Goal: Task Accomplishment & Management: Complete application form

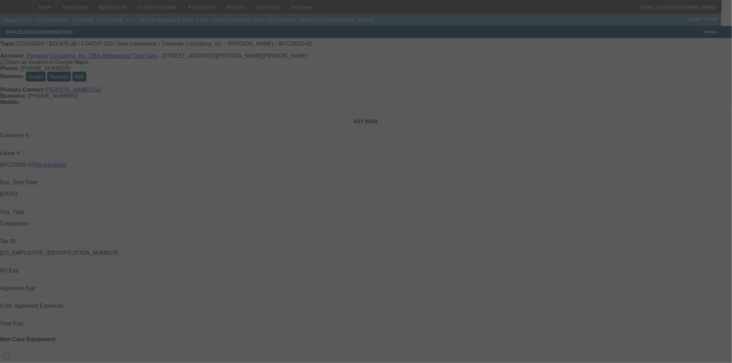
select select "3"
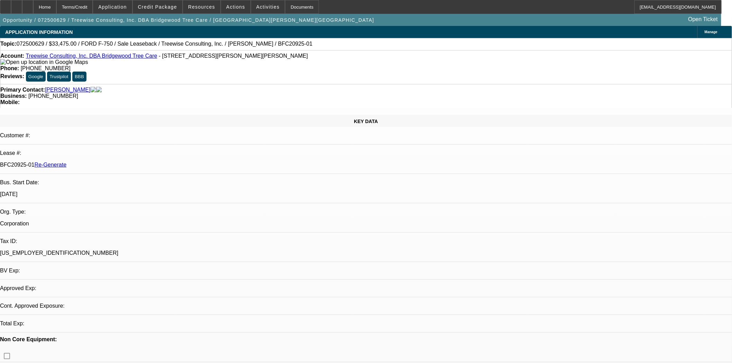
select select "0"
select select "2"
select select "0"
select select "6"
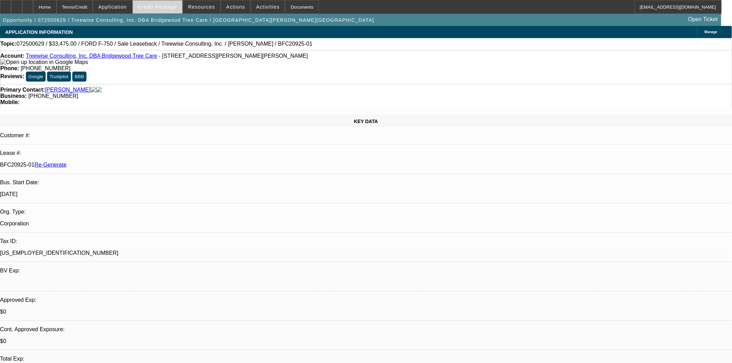
click at [164, 4] on span at bounding box center [157, 7] width 49 height 17
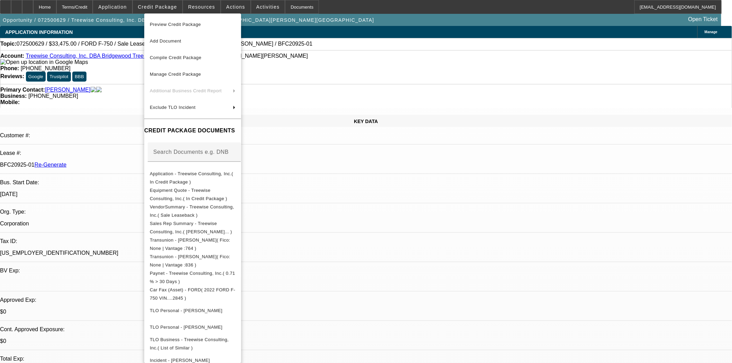
click at [162, 5] on div at bounding box center [366, 181] width 732 height 363
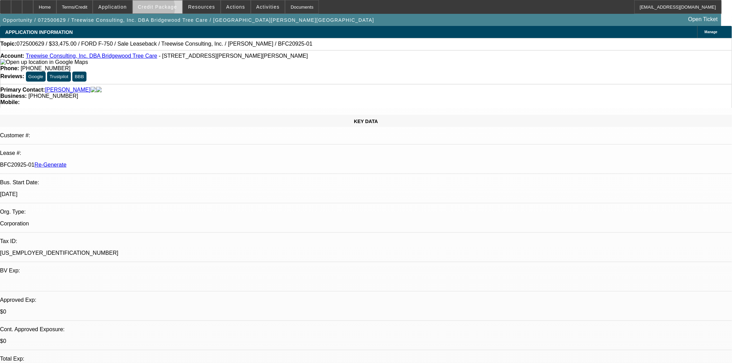
click at [163, 9] on span at bounding box center [157, 7] width 49 height 17
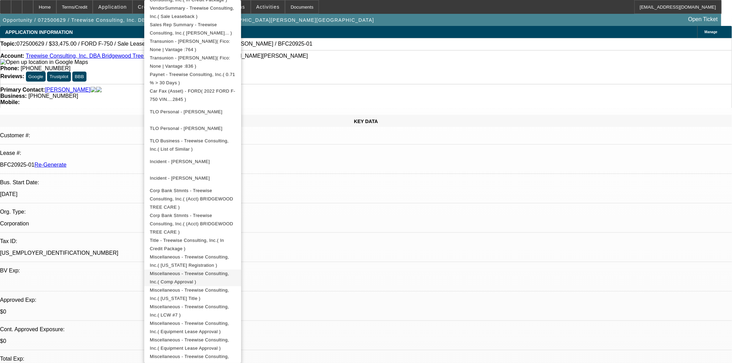
scroll to position [230, 0]
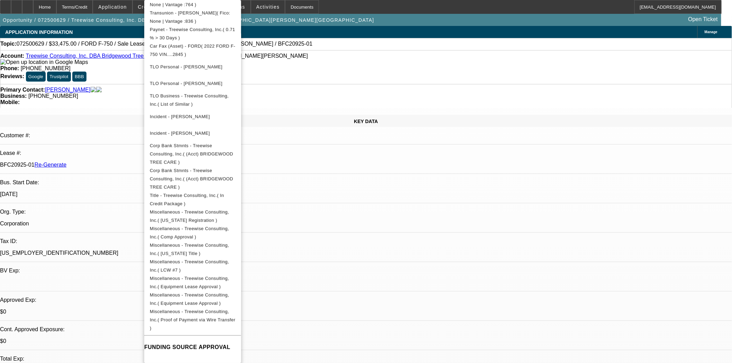
click at [70, 75] on div at bounding box center [366, 181] width 732 height 363
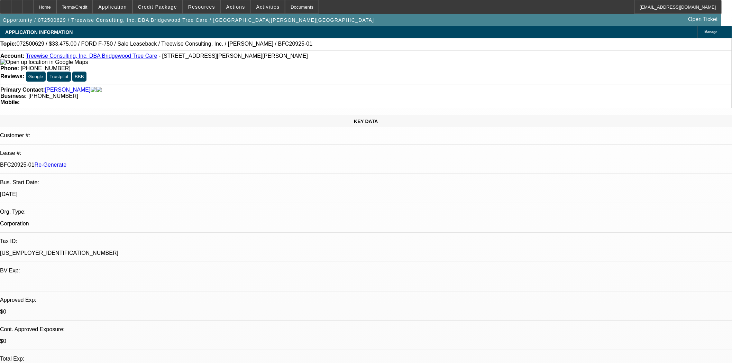
click at [69, 87] on link "Puente, James" at bounding box center [68, 90] width 46 height 6
click at [157, 8] on span "Credit Package" at bounding box center [157, 7] width 39 height 6
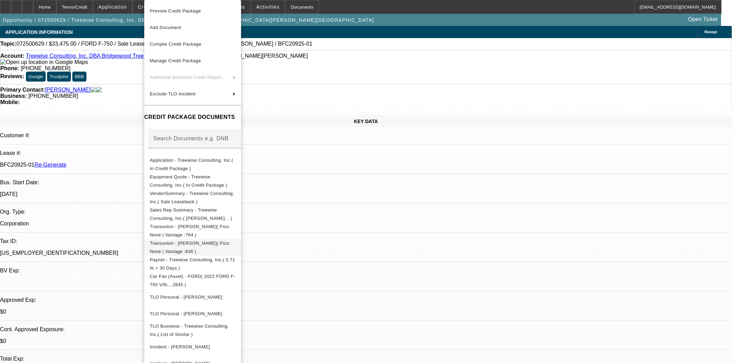
click at [206, 245] on span "Transunion - Puente, David( Fico: None | Vantage :836 )" at bounding box center [190, 247] width 81 height 13
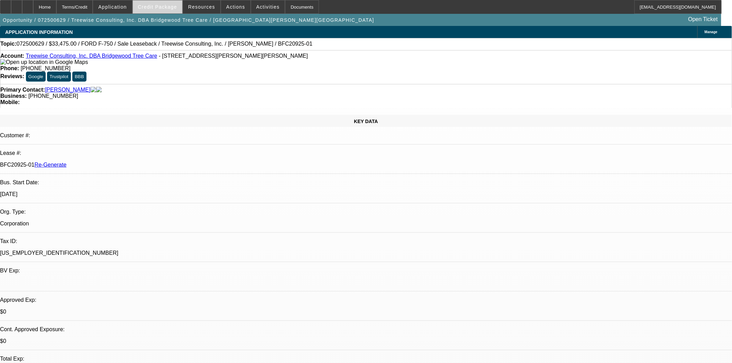
click at [153, 6] on span "Credit Package" at bounding box center [157, 7] width 39 height 6
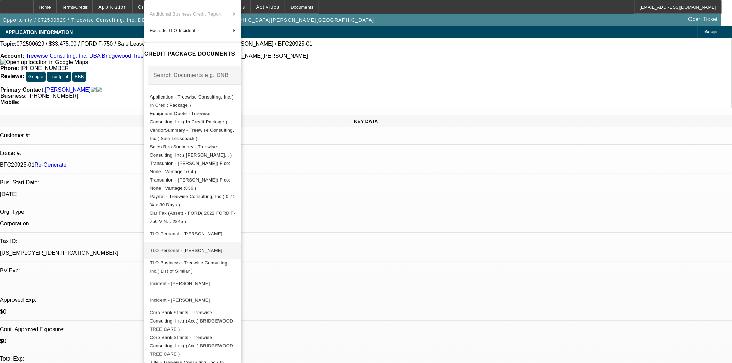
scroll to position [77, 0]
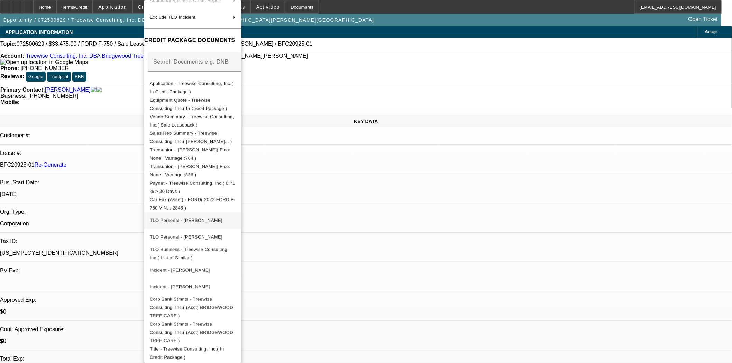
click at [193, 218] on span "TLO Personal - Puente, James" at bounding box center [186, 220] width 73 height 5
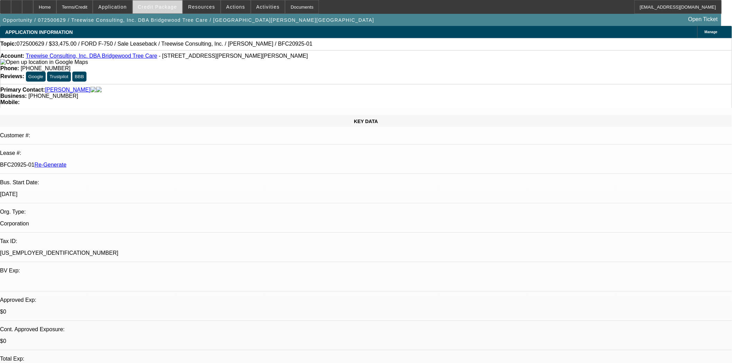
click at [170, 7] on span "Credit Package" at bounding box center [157, 7] width 39 height 6
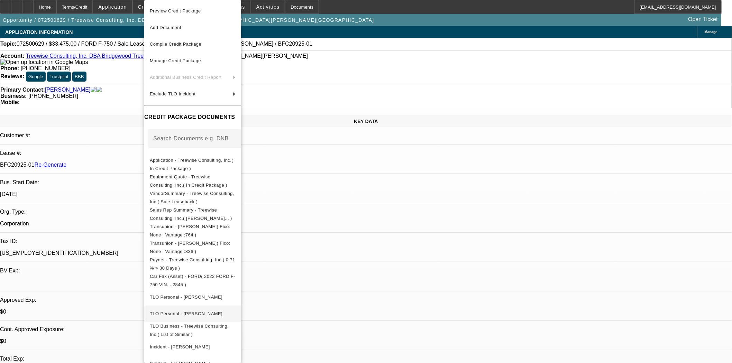
click at [195, 311] on span "TLO Personal - Puente, David" at bounding box center [186, 313] width 73 height 5
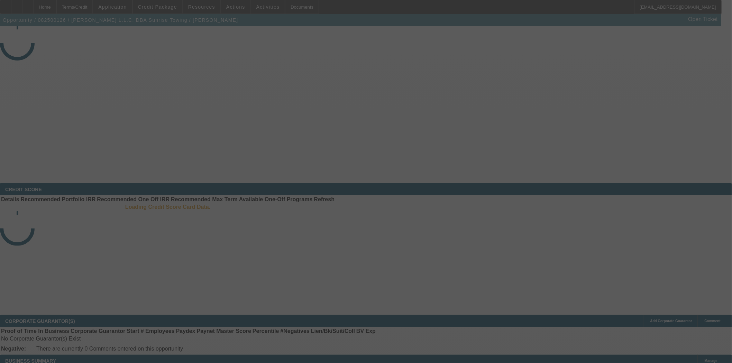
select select "3"
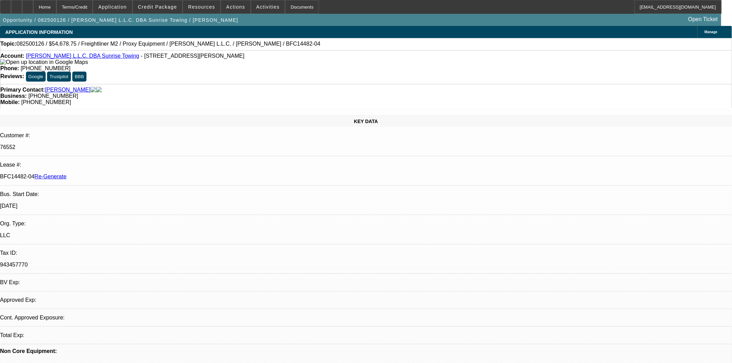
select select "0"
select select "3"
select select "0"
select select "6"
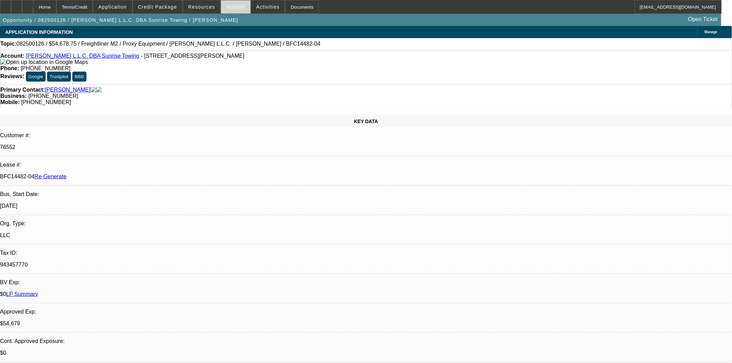
click at [235, 8] on span "Actions" at bounding box center [235, 7] width 19 height 6
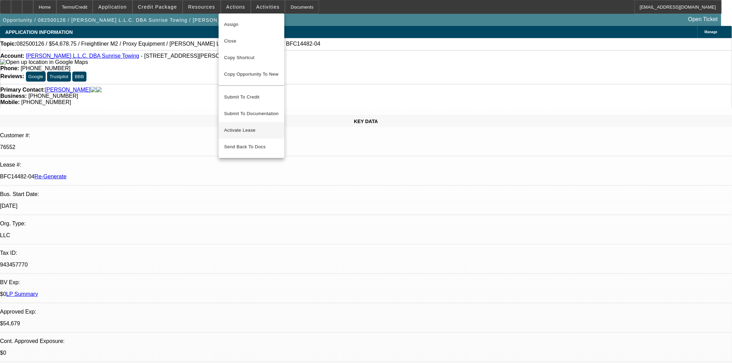
click at [248, 122] on button "Activate Lease" at bounding box center [252, 130] width 66 height 17
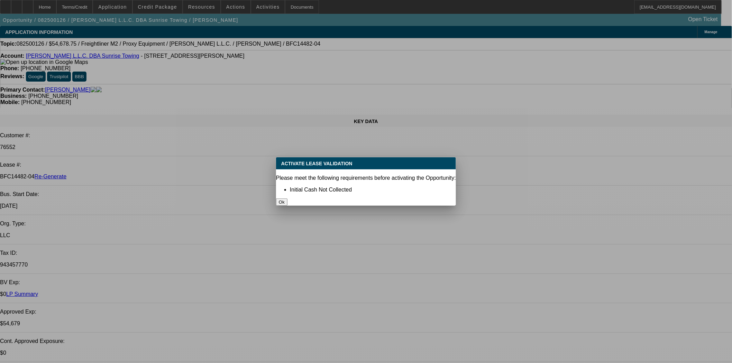
click at [287, 198] on button "Ok" at bounding box center [281, 201] width 11 height 7
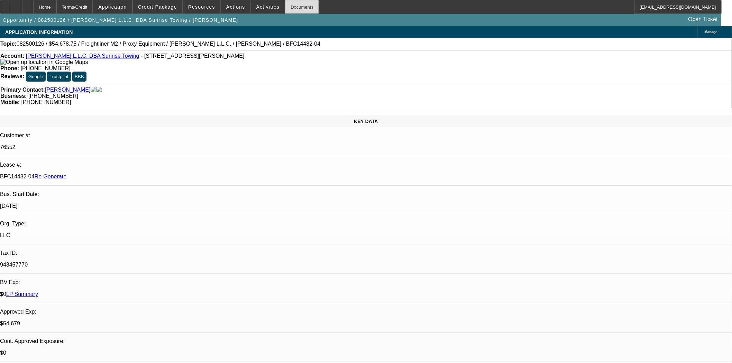
click at [301, 12] on div "Documents" at bounding box center [302, 7] width 34 height 14
click at [228, 9] on span at bounding box center [235, 7] width 29 height 17
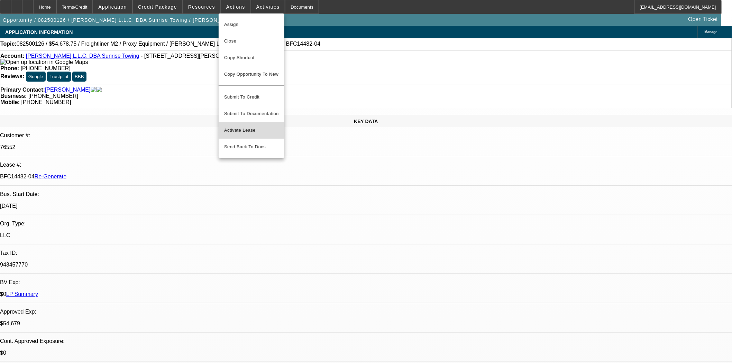
click at [236, 126] on span "Activate Lease" at bounding box center [251, 130] width 55 height 8
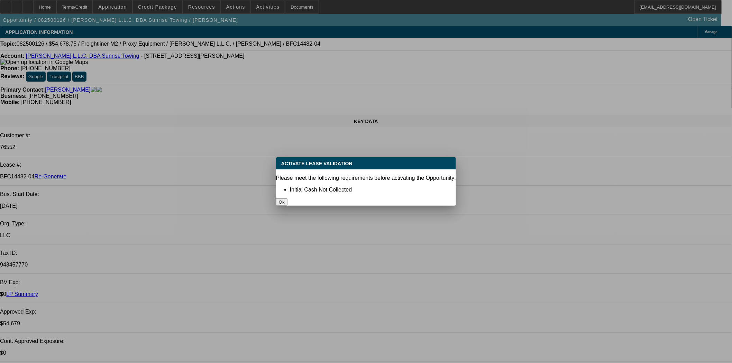
click at [287, 198] on button "Ok" at bounding box center [281, 201] width 11 height 7
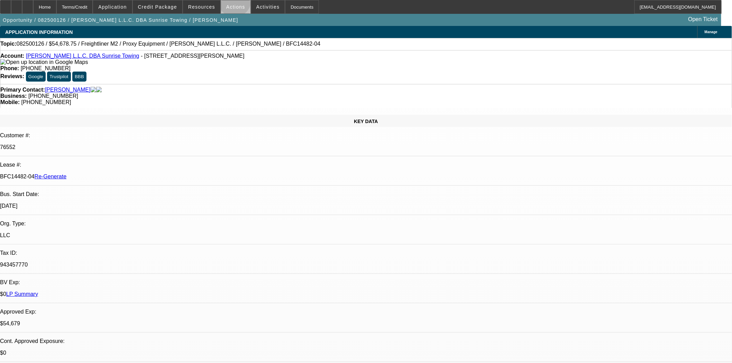
click at [231, 4] on span at bounding box center [235, 7] width 29 height 17
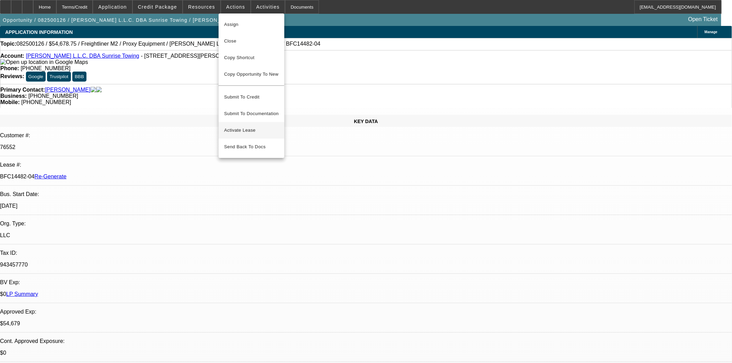
click at [237, 122] on button "Activate Lease" at bounding box center [252, 130] width 66 height 17
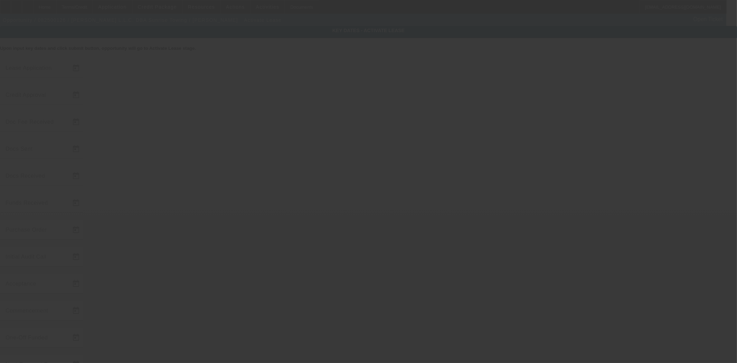
type input "8/6/2025"
type input "9/2/2025"
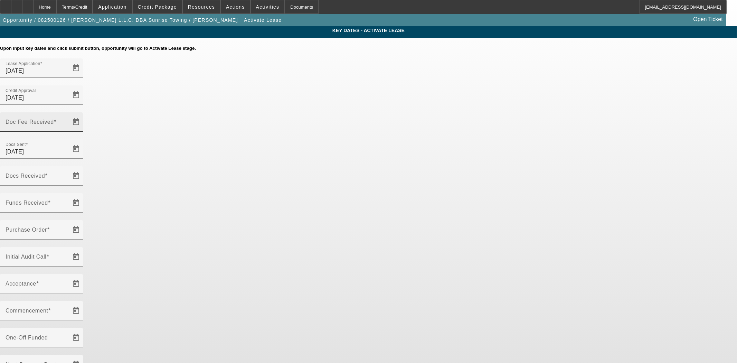
click at [68, 121] on input "Doc Fee Received" at bounding box center [37, 125] width 62 height 8
type input "9/8/2025"
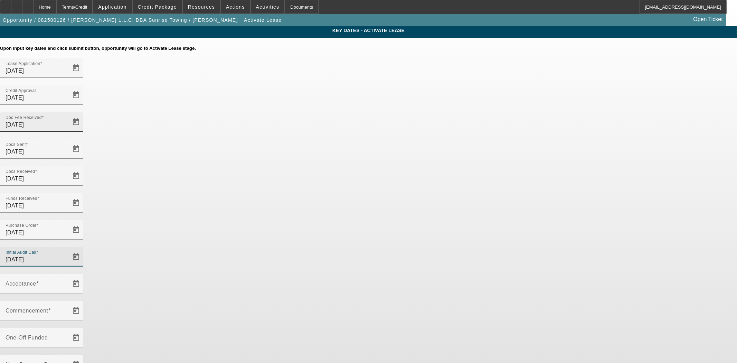
type input "9/8/2025"
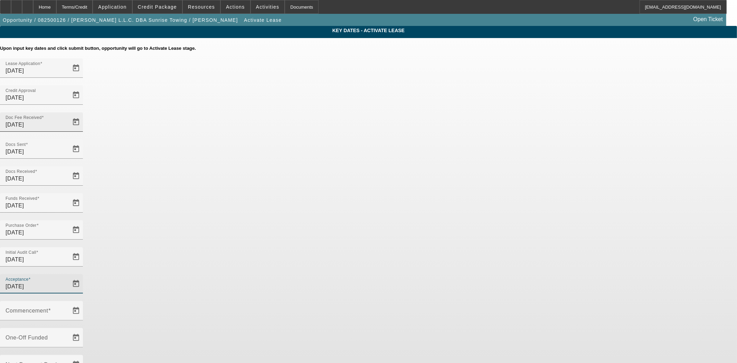
type input "9/8/2025"
type input "10/1/2025"
type input "11/1/2025"
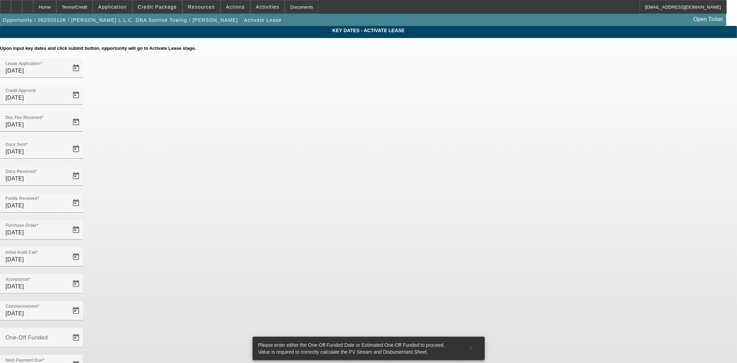
type input "9/10/2025"
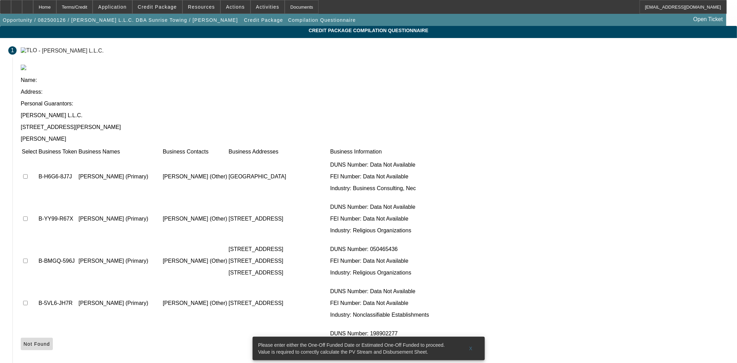
click at [24, 341] on icon at bounding box center [24, 344] width 0 height 6
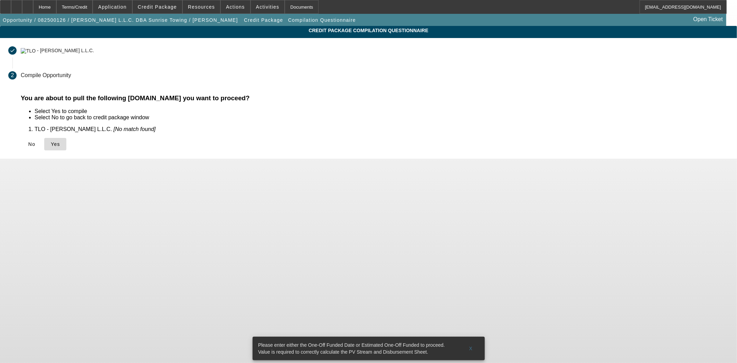
click at [60, 143] on span "Yes" at bounding box center [55, 144] width 9 height 6
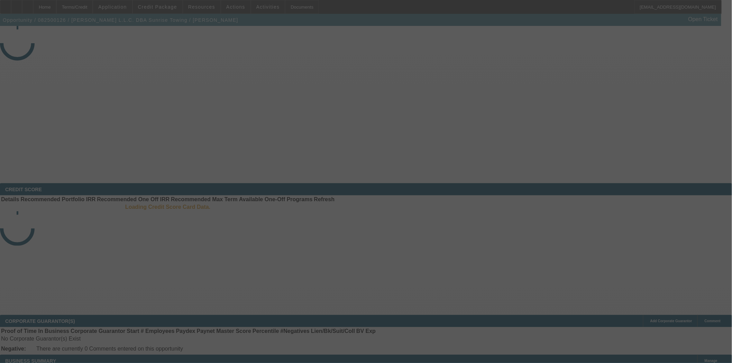
select select "4"
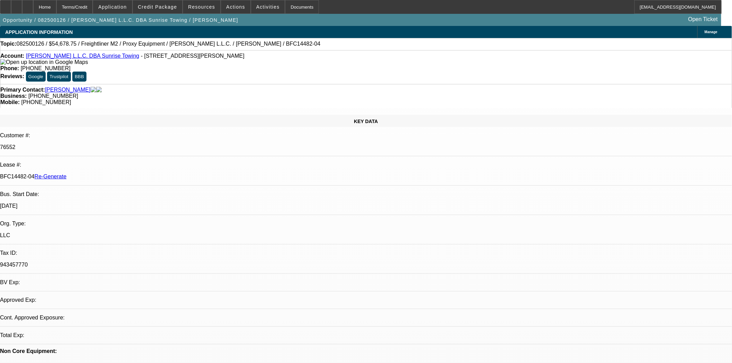
select select "0"
select select "3"
select select "0"
select select "6"
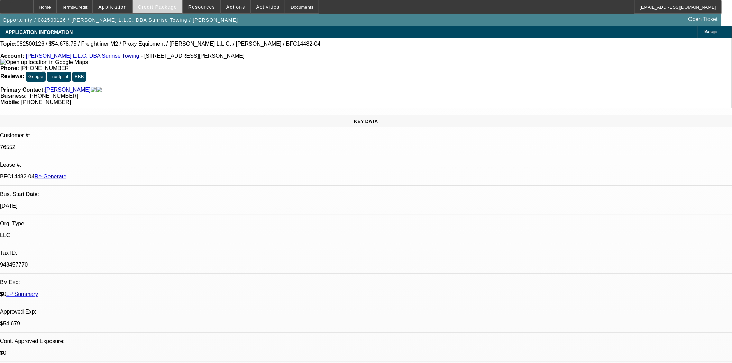
click at [168, 8] on span "Credit Package" at bounding box center [157, 7] width 39 height 6
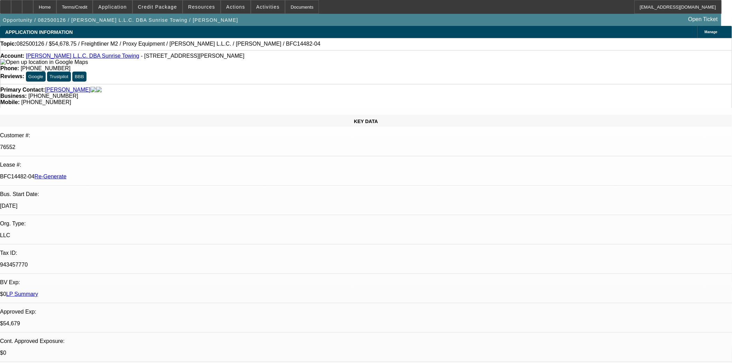
click at [151, 2] on span at bounding box center [157, 7] width 49 height 17
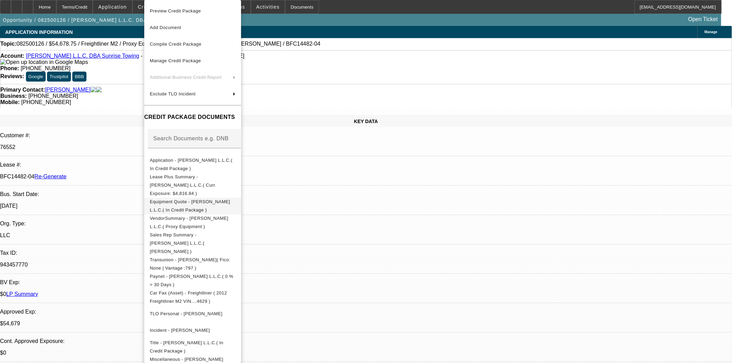
click at [177, 198] on span "Equipment Quote - Purcell L.L.C.( In Credit Package )" at bounding box center [193, 206] width 86 height 17
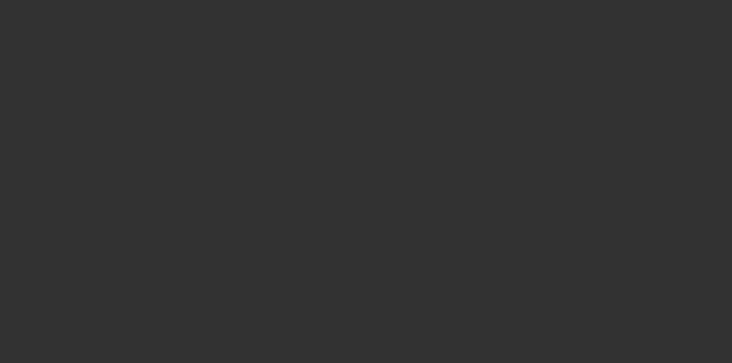
select select "3"
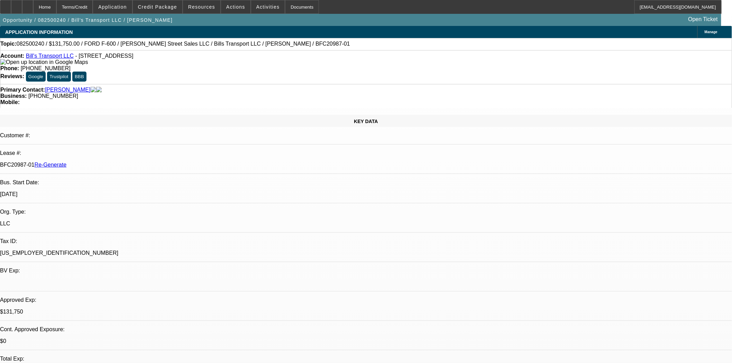
select select "0"
select select "3"
select select "0"
select select "6"
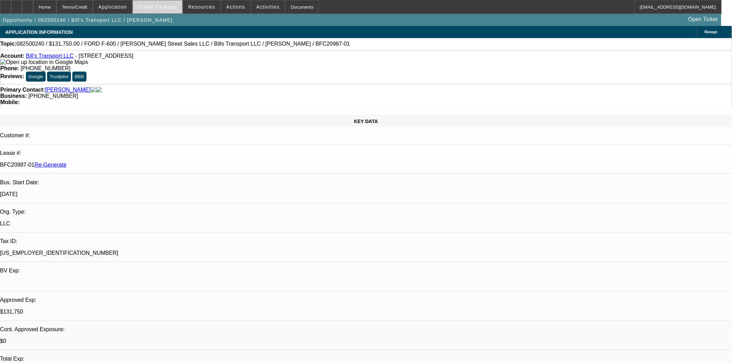
click at [167, 6] on span "Credit Package" at bounding box center [157, 7] width 39 height 6
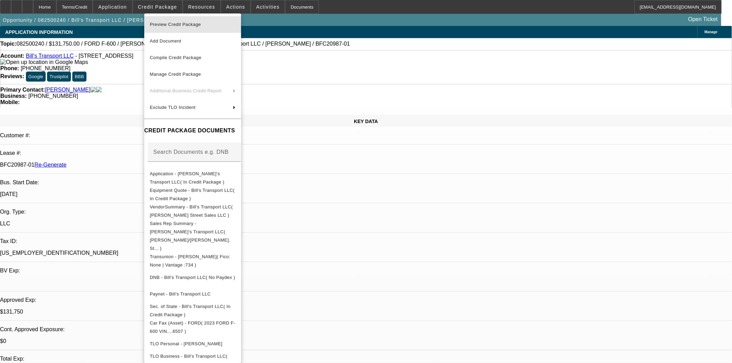
click at [174, 23] on span "Preview Credit Package" at bounding box center [175, 24] width 51 height 5
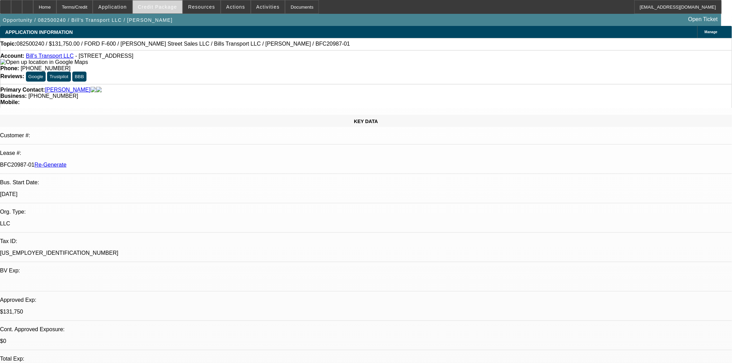
click at [151, 12] on span at bounding box center [157, 7] width 49 height 17
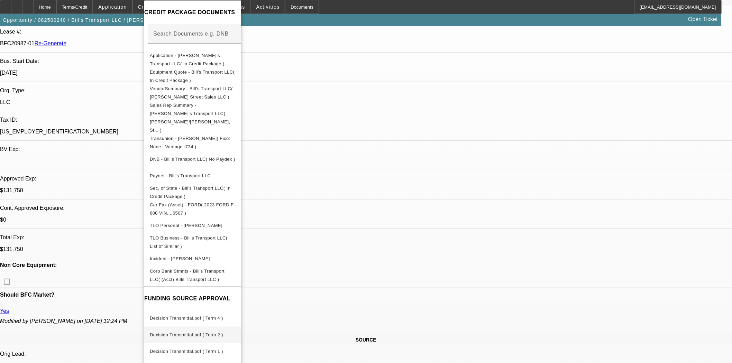
scroll to position [230, 0]
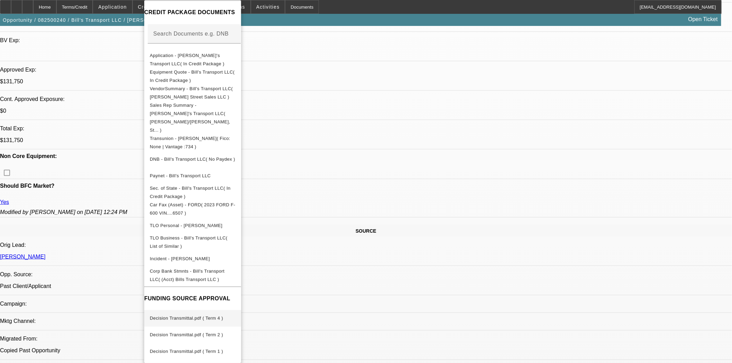
click at [202, 316] on span "Decision Transmittal.pdf ( Term 4 )" at bounding box center [186, 318] width 73 height 5
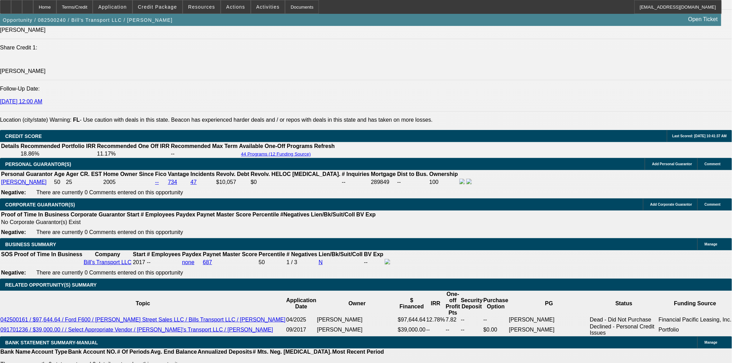
scroll to position [1076, 0]
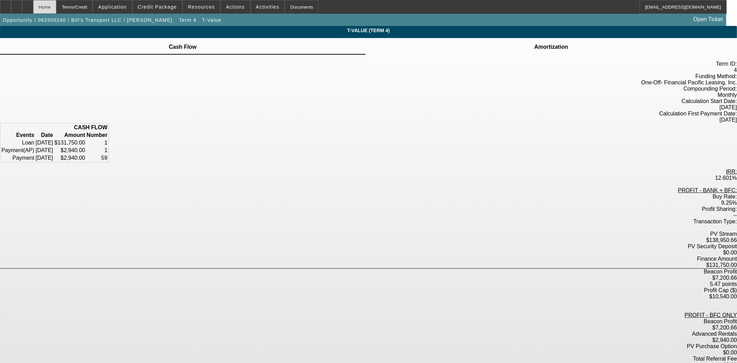
click at [56, 6] on div "Home" at bounding box center [44, 7] width 23 height 14
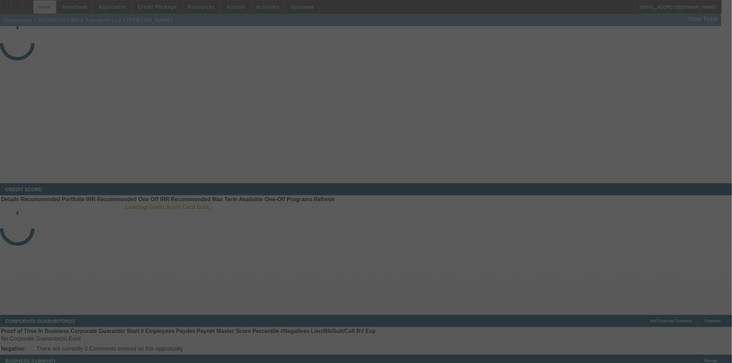
select select "3"
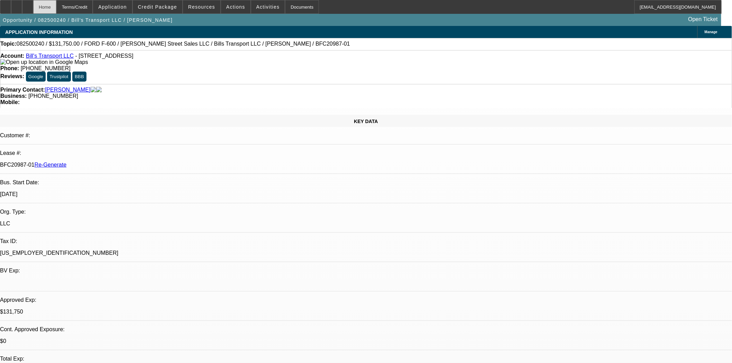
select select "0"
select select "3"
select select "0"
select select "6"
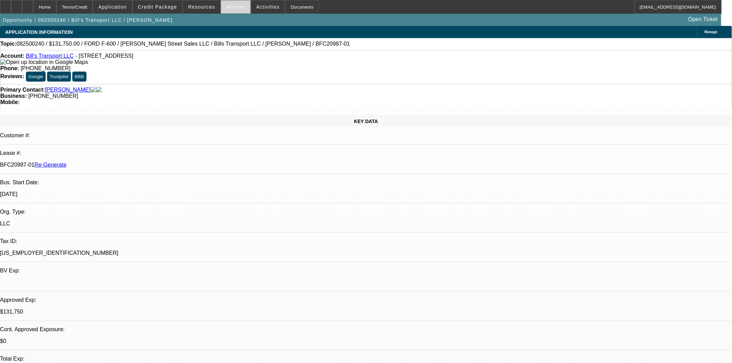
click at [227, 7] on span "Actions" at bounding box center [235, 7] width 19 height 6
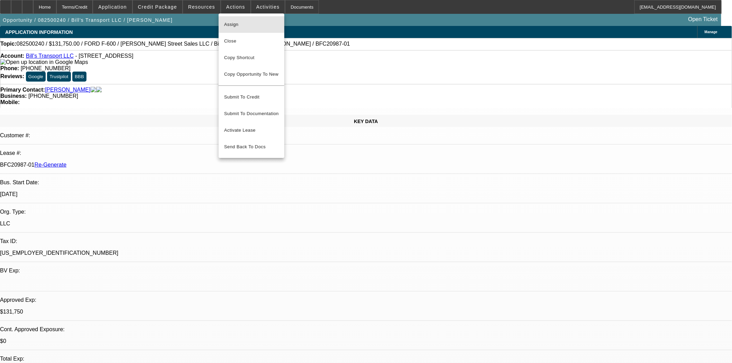
click at [230, 21] on span "Assign" at bounding box center [251, 24] width 55 height 8
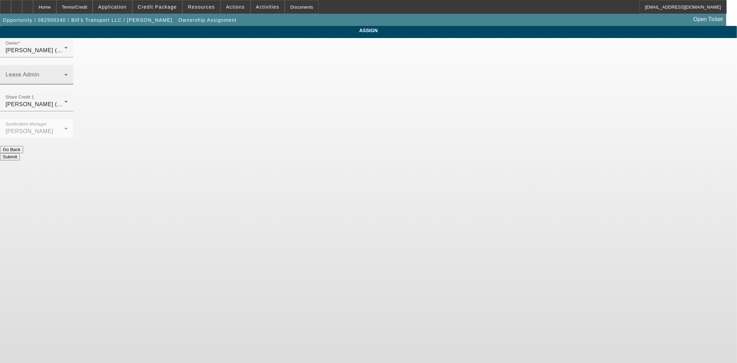
click at [64, 73] on span at bounding box center [35, 77] width 59 height 8
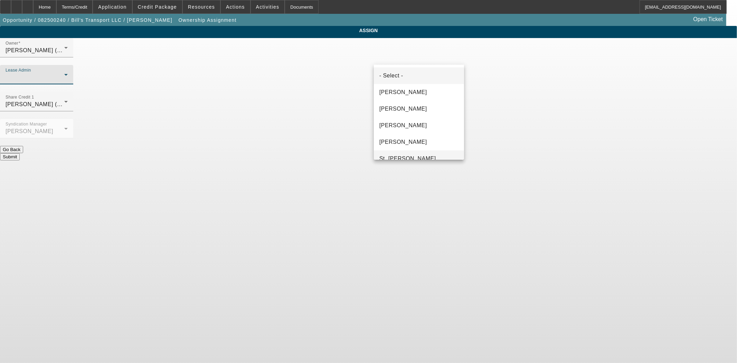
click at [408, 152] on mat-option "St. Laurent, Kim" at bounding box center [419, 158] width 90 height 17
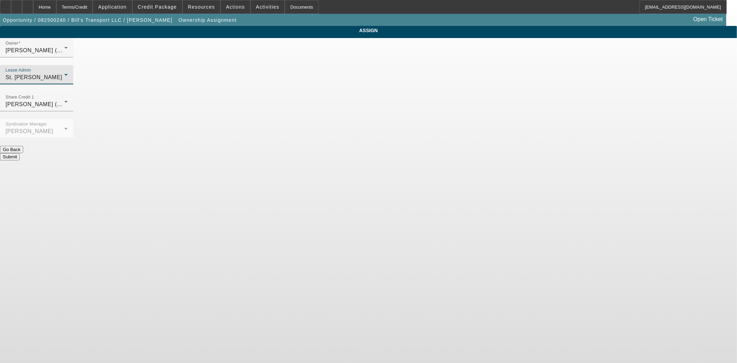
click at [20, 153] on button "Submit" at bounding box center [10, 156] width 20 height 7
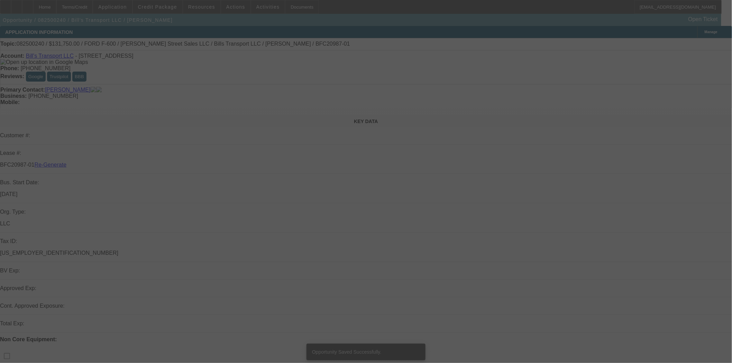
select select "3"
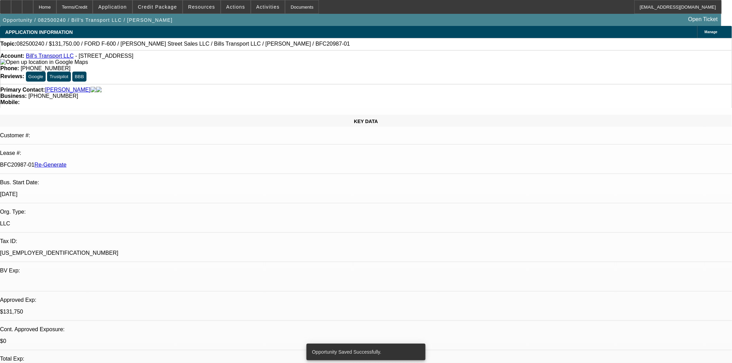
select select "0"
select select "3"
select select "0"
select select "6"
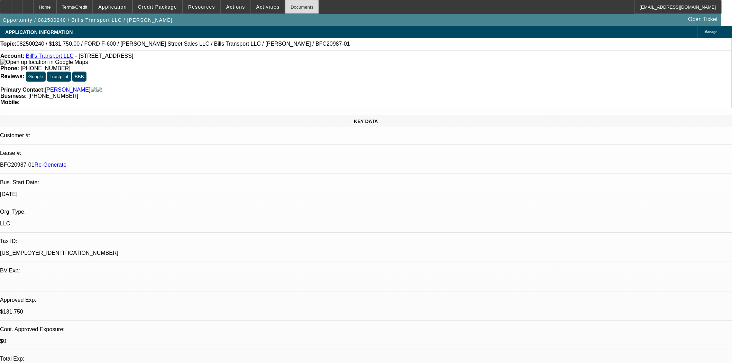
click at [288, 11] on div "Documents" at bounding box center [302, 7] width 34 height 14
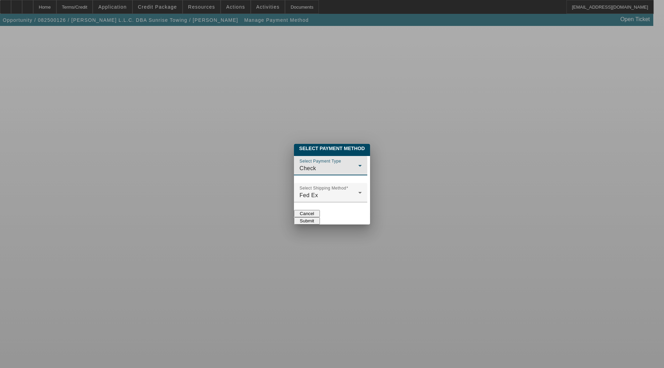
click at [299, 165] on span "Check" at bounding box center [307, 168] width 17 height 6
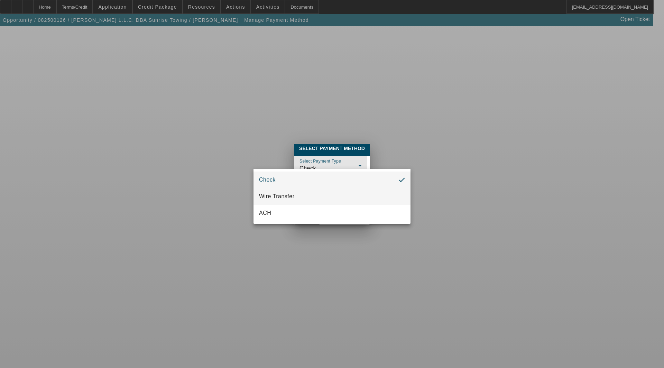
click at [281, 191] on mat-option "Wire Transfer" at bounding box center [331, 196] width 157 height 17
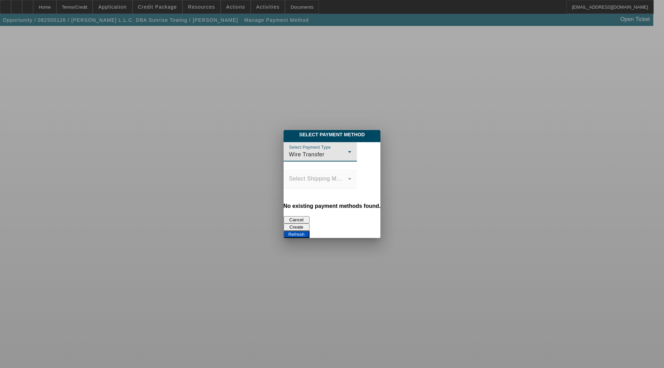
click at [309, 223] on button "Create" at bounding box center [297, 226] width 26 height 7
click at [309, 231] on button "Refresh" at bounding box center [297, 234] width 26 height 7
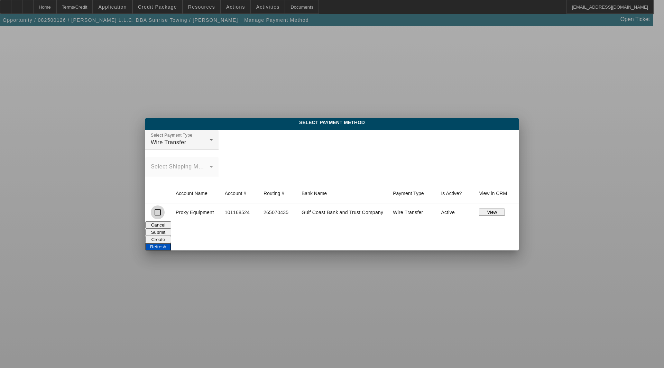
click at [160, 212] on input "checkbox" at bounding box center [158, 212] width 14 height 14
checkbox input "true"
click at [171, 229] on button "Submit" at bounding box center [158, 232] width 26 height 7
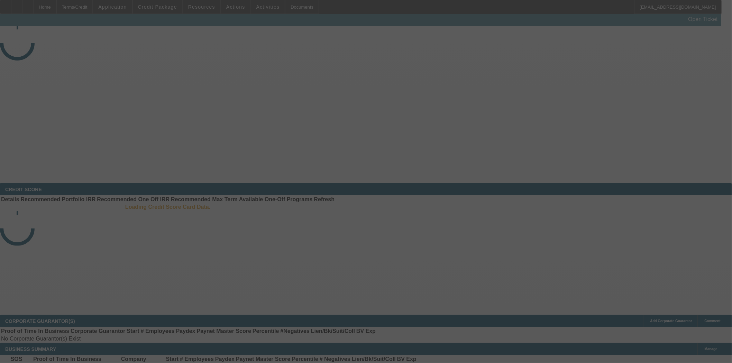
select select "4"
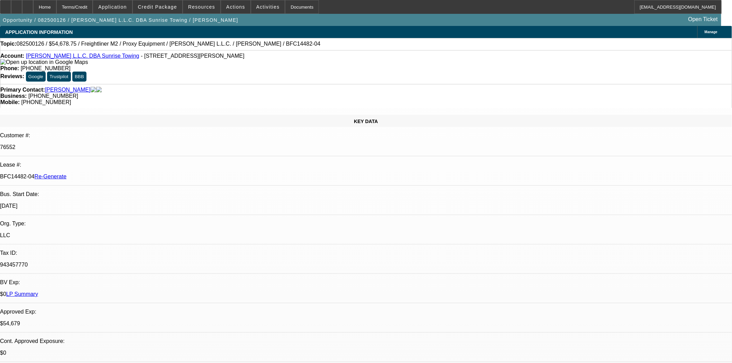
select select "0"
select select "3"
select select "0"
select select "6"
